Goal: Information Seeking & Learning: Learn about a topic

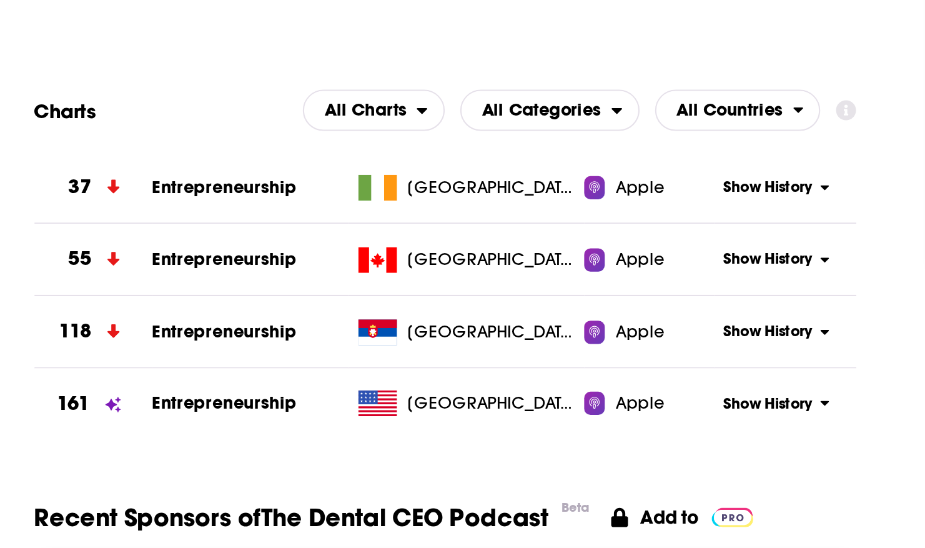
scroll to position [1323, 0]
